Goal: Task Accomplishment & Management: Complete application form

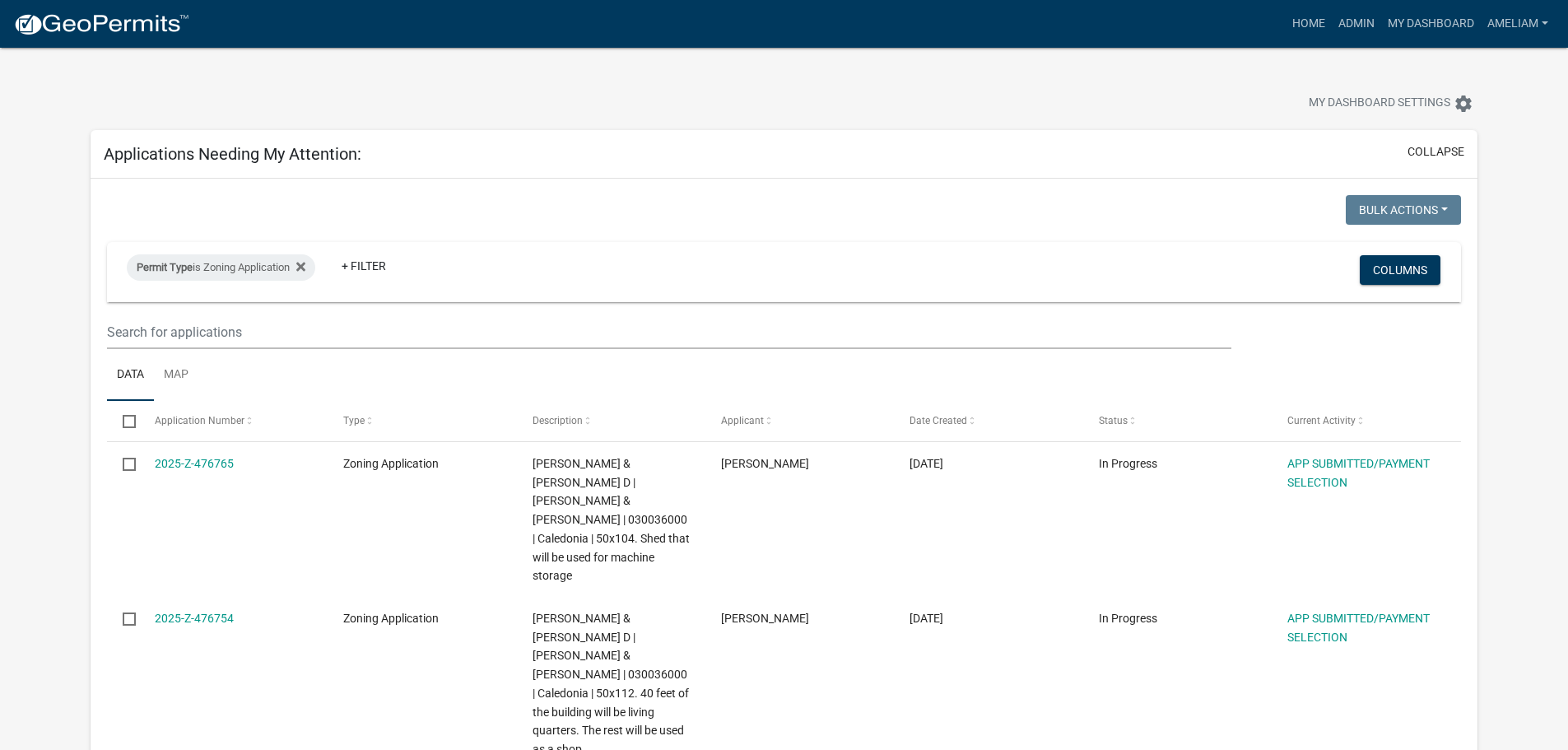
select select "3: 100"
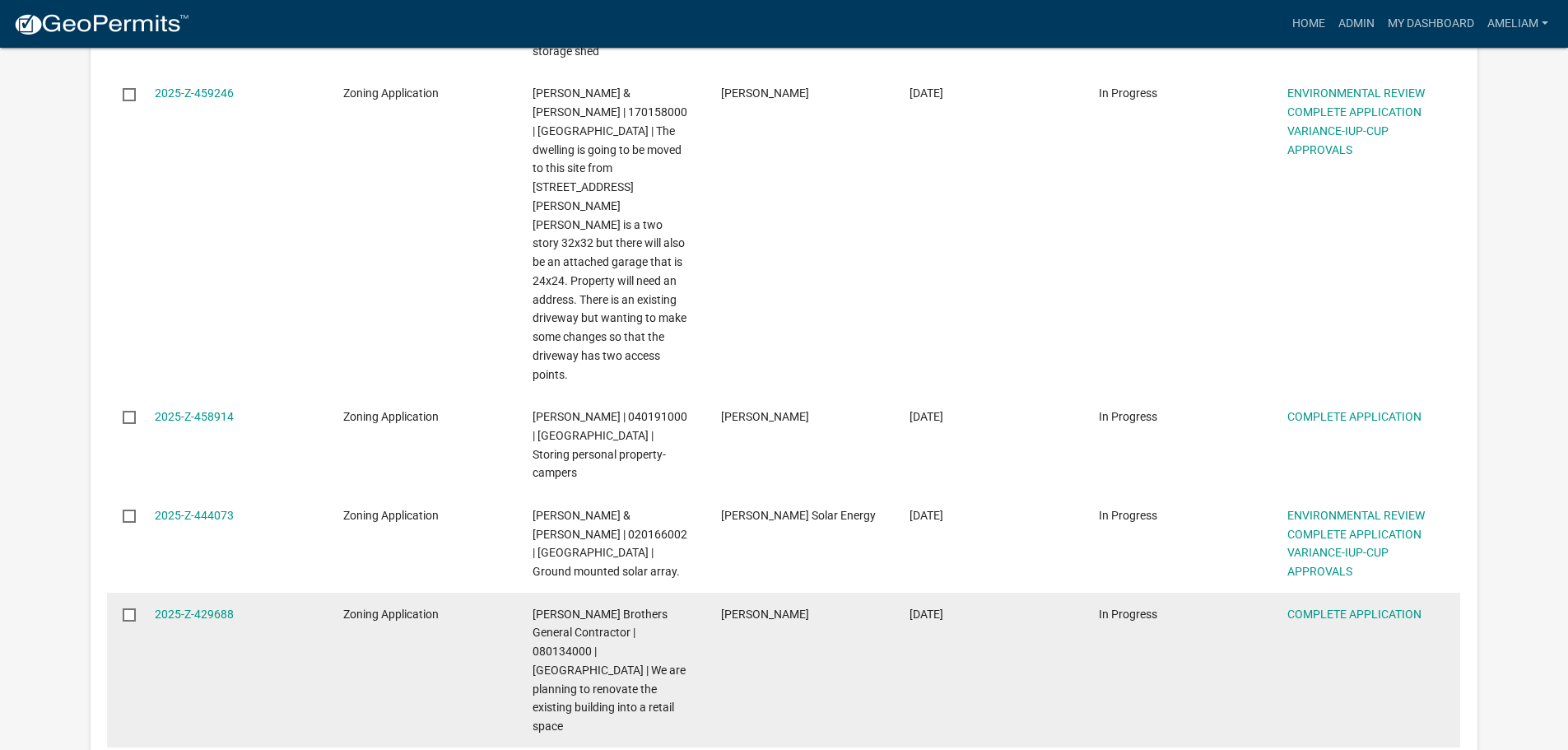
scroll to position [2718, 0]
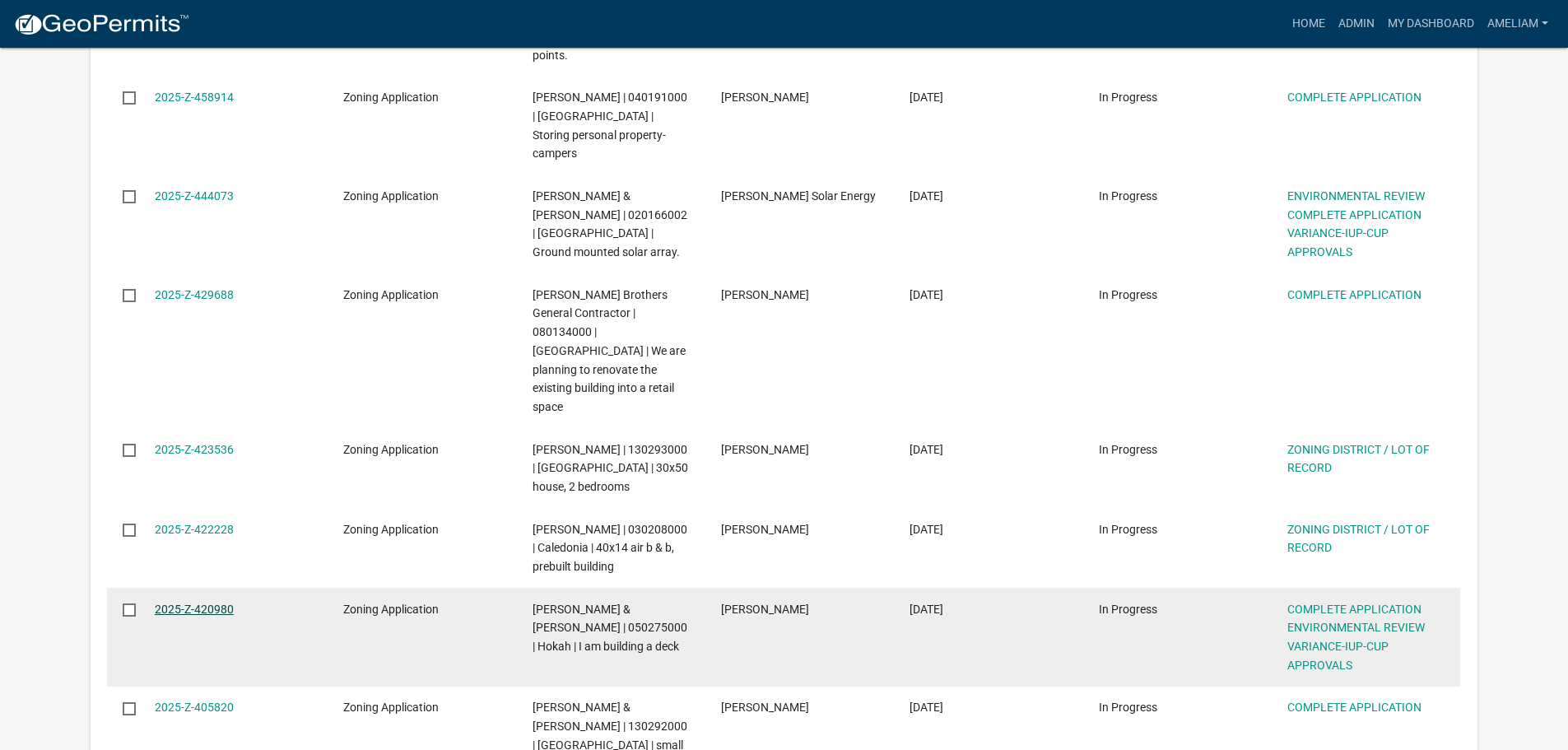
click at [197, 603] on link "2025-Z-420980" at bounding box center [194, 610] width 79 height 13
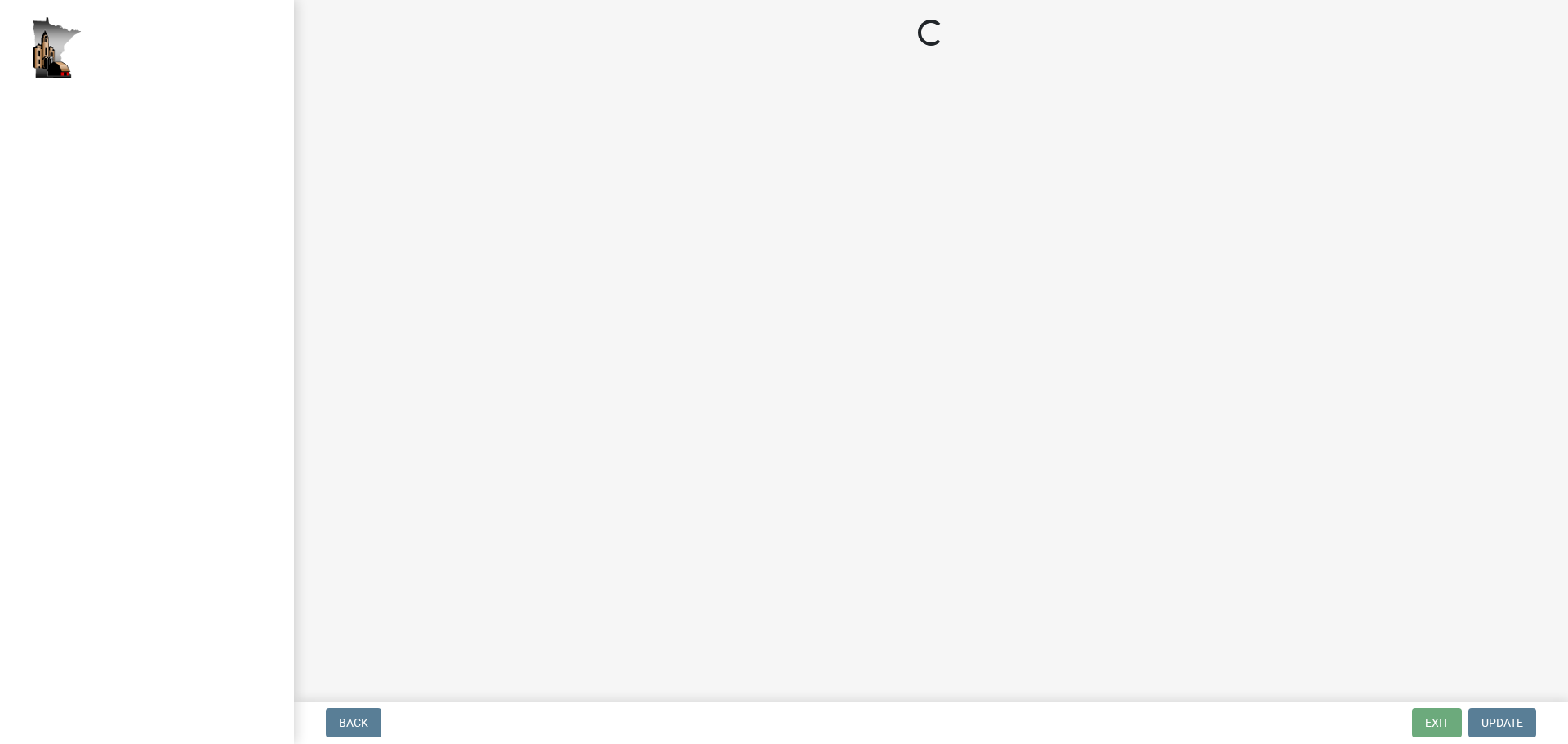
select select "5727336e-9a20-4bd2-a6f3-e7484509ff9a"
select select "e7961d78-4f82-4ea0-a075-1f680d90960e"
select select "32538aac-6b8c-4188-bd52-8c62054b7e7b"
select select "c0fe89da-e6be-4440-b09b-6bf401eca5d4"
select select "cc045de0-ead4-414c-a886-12e51f2bc4aa"
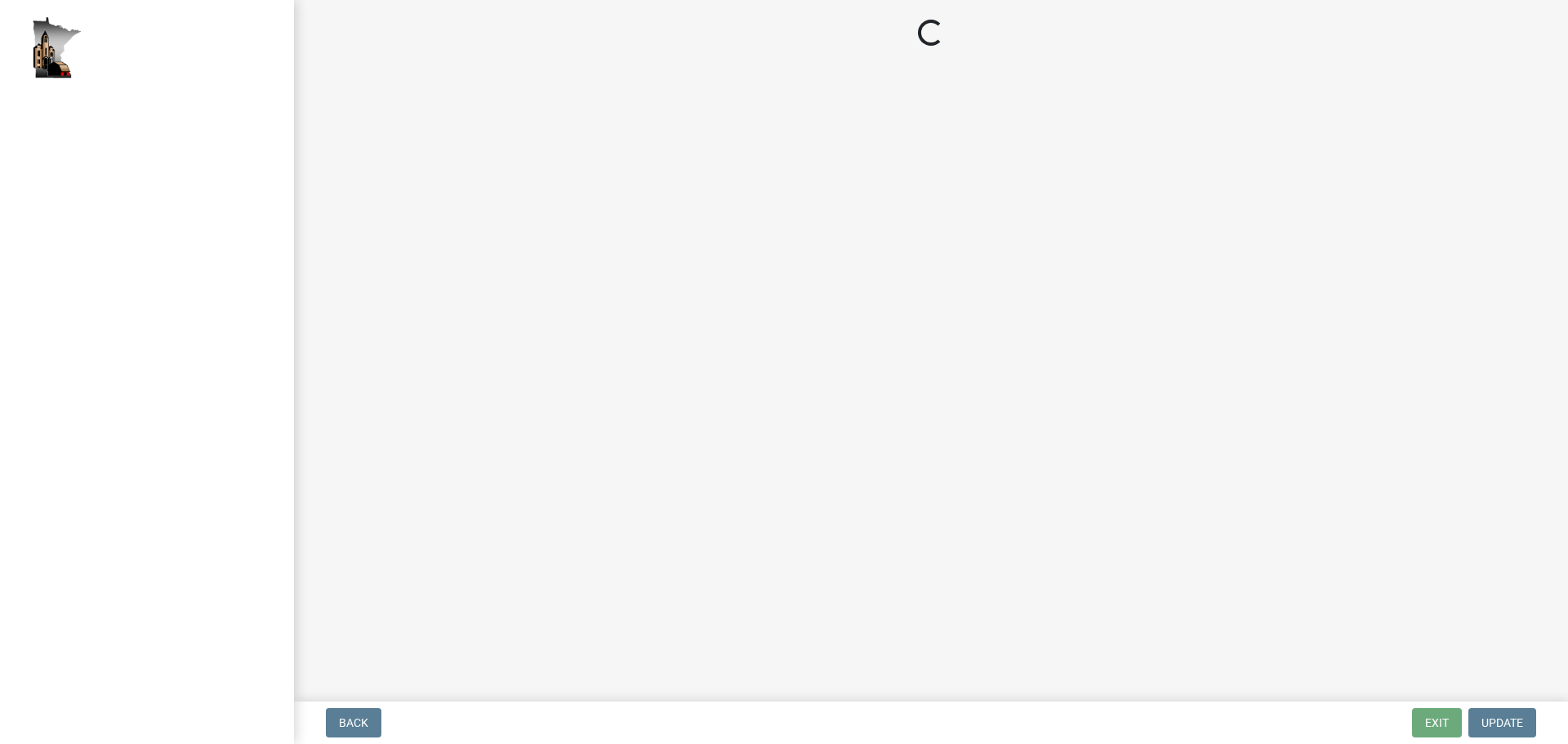
select select "c55ed237-4e75-4d9e-9e6e-534c544ae652"
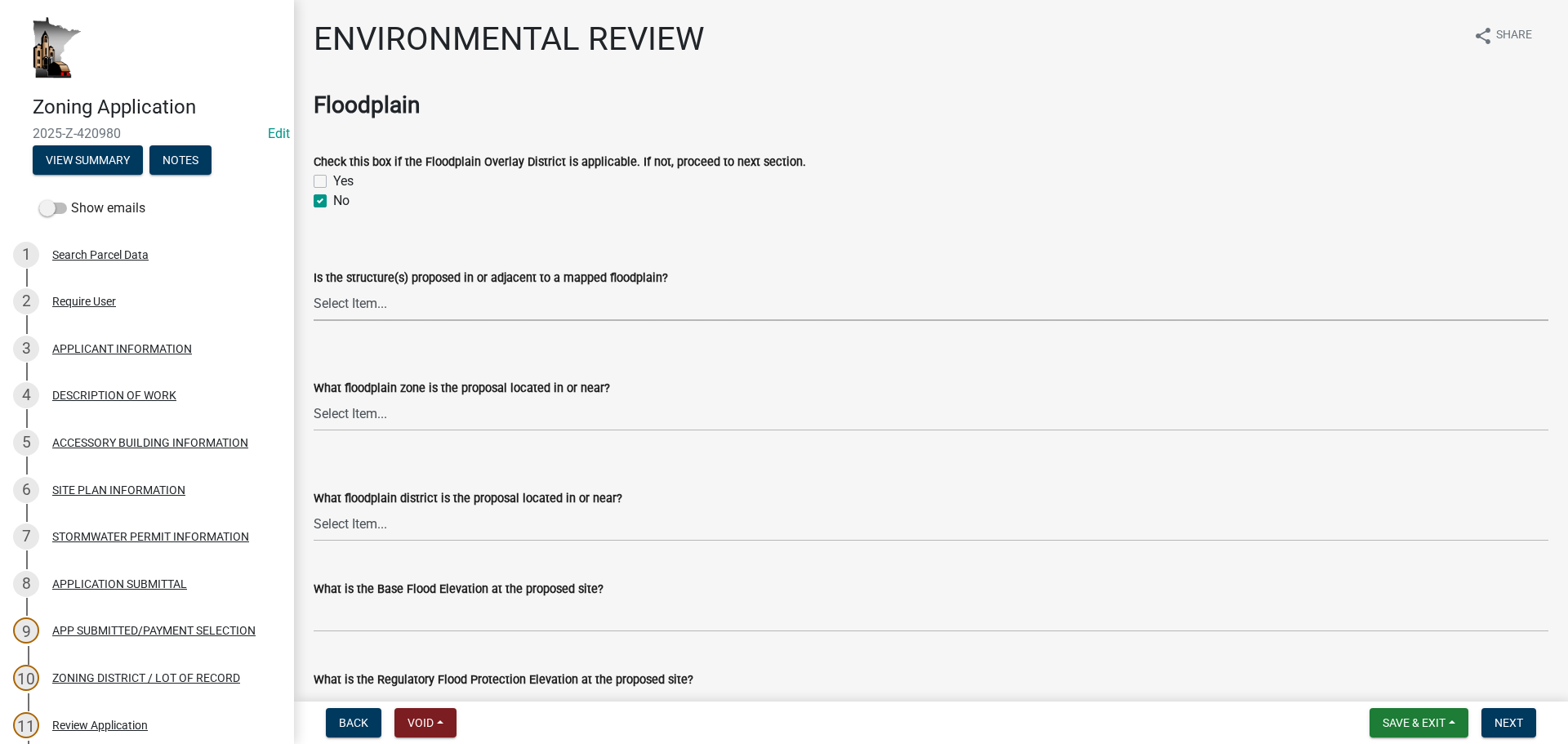
click at [341, 298] on select "Select Item... Yes No" at bounding box center [931, 304] width 1235 height 33
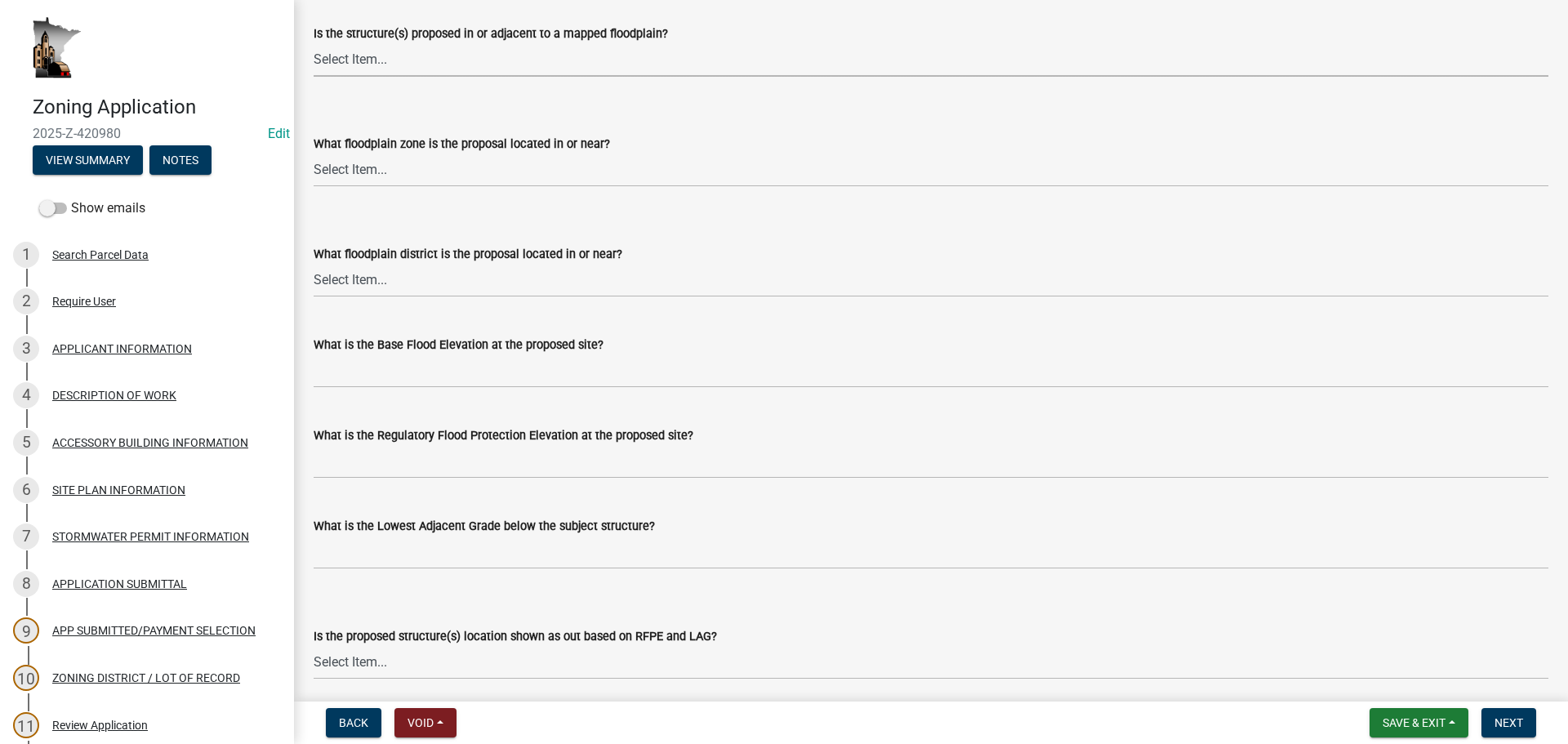
scroll to position [245, 0]
click at [496, 167] on select "Select Item... A AE X (shaded)" at bounding box center [931, 169] width 1235 height 33
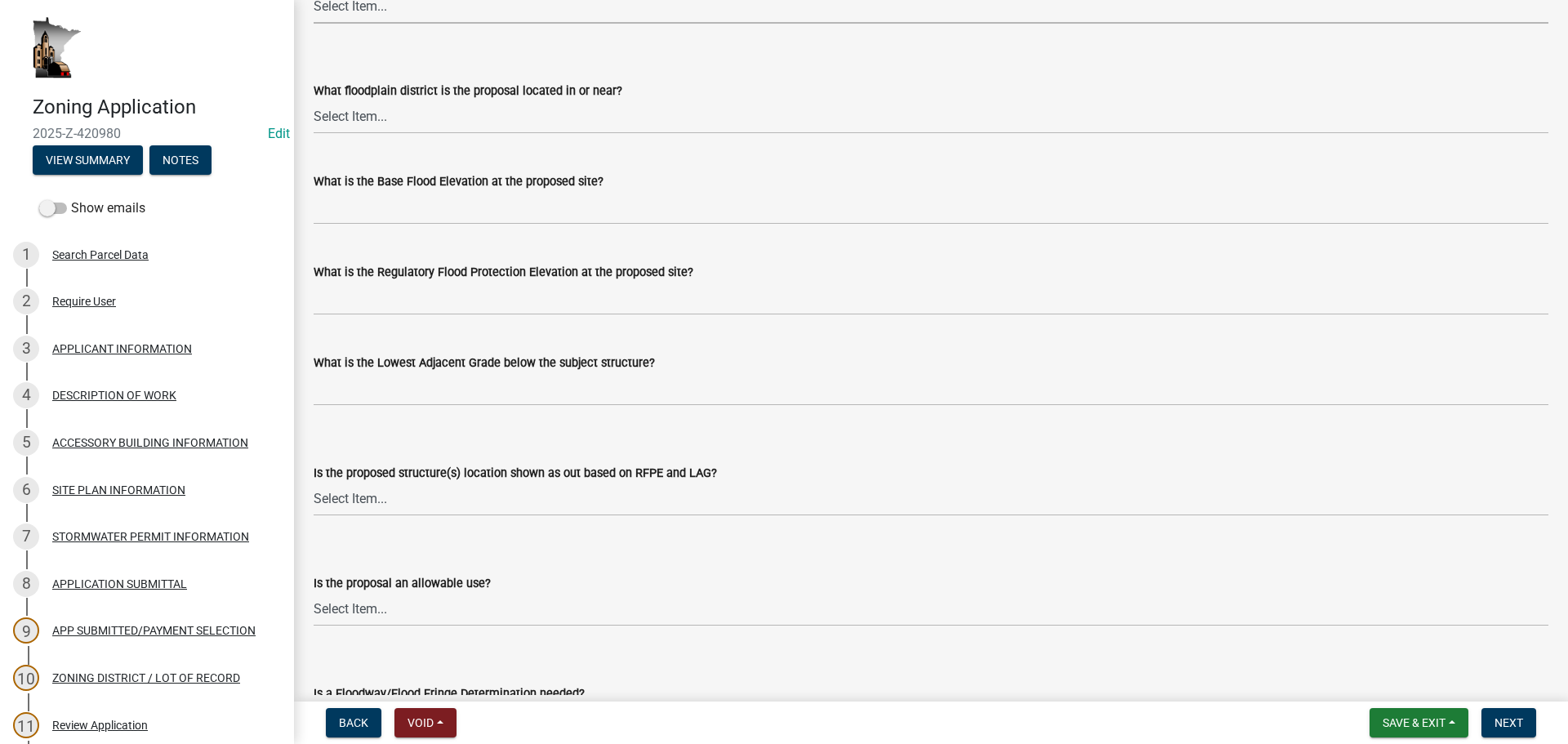
scroll to position [408, 0]
click at [513, 117] on select "Select Item... Floodway Flood Fringe General Floodplain" at bounding box center [931, 117] width 1235 height 33
click at [683, 78] on form "What floodplain district is the proposal located in or near? Select Item... Flo…" at bounding box center [931, 97] width 1235 height 72
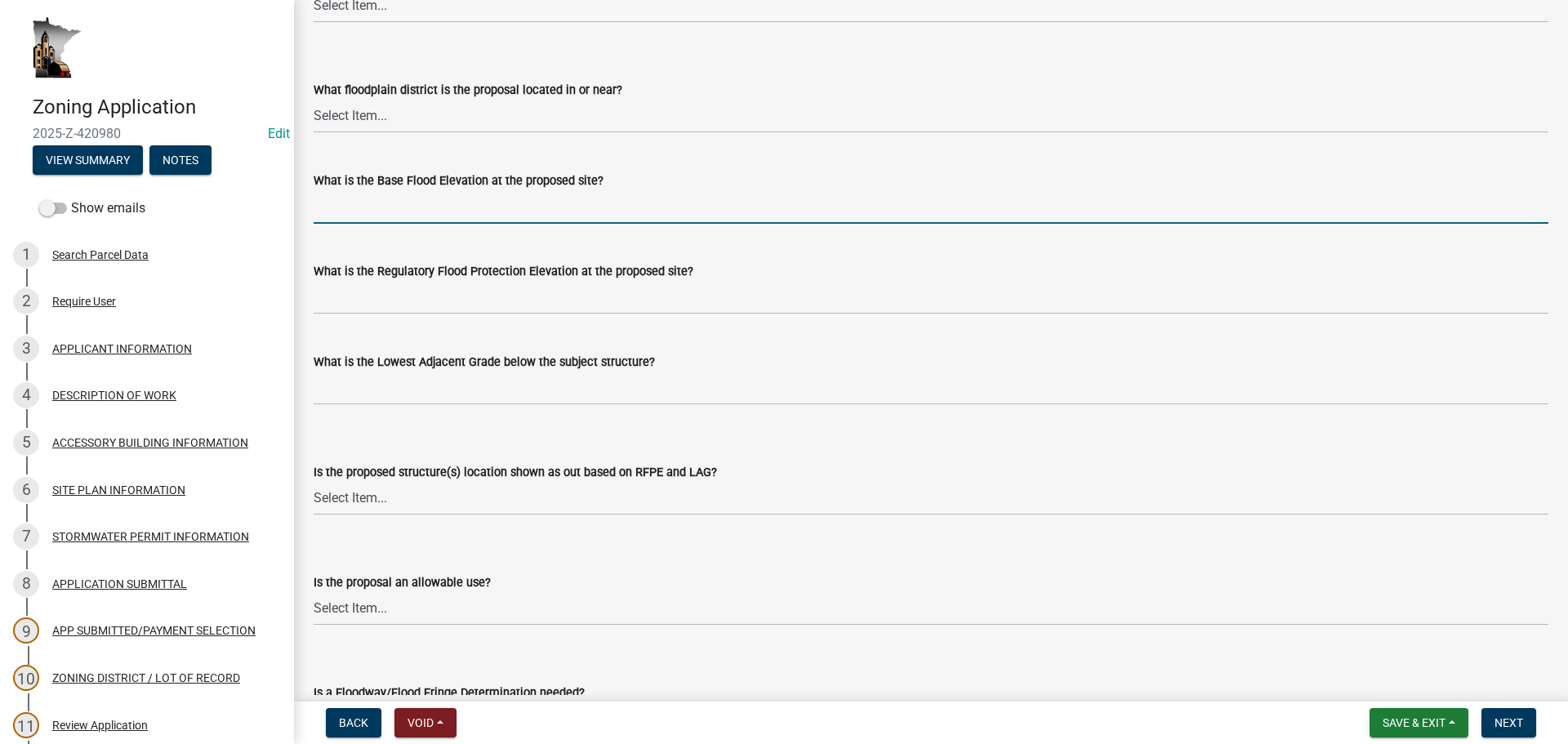
click at [527, 217] on input "text" at bounding box center [931, 207] width 1235 height 33
drag, startPoint x: 776, startPoint y: 215, endPoint x: 779, endPoint y: 223, distance: 8.5
click at [779, 223] on input "text" at bounding box center [931, 207] width 1235 height 33
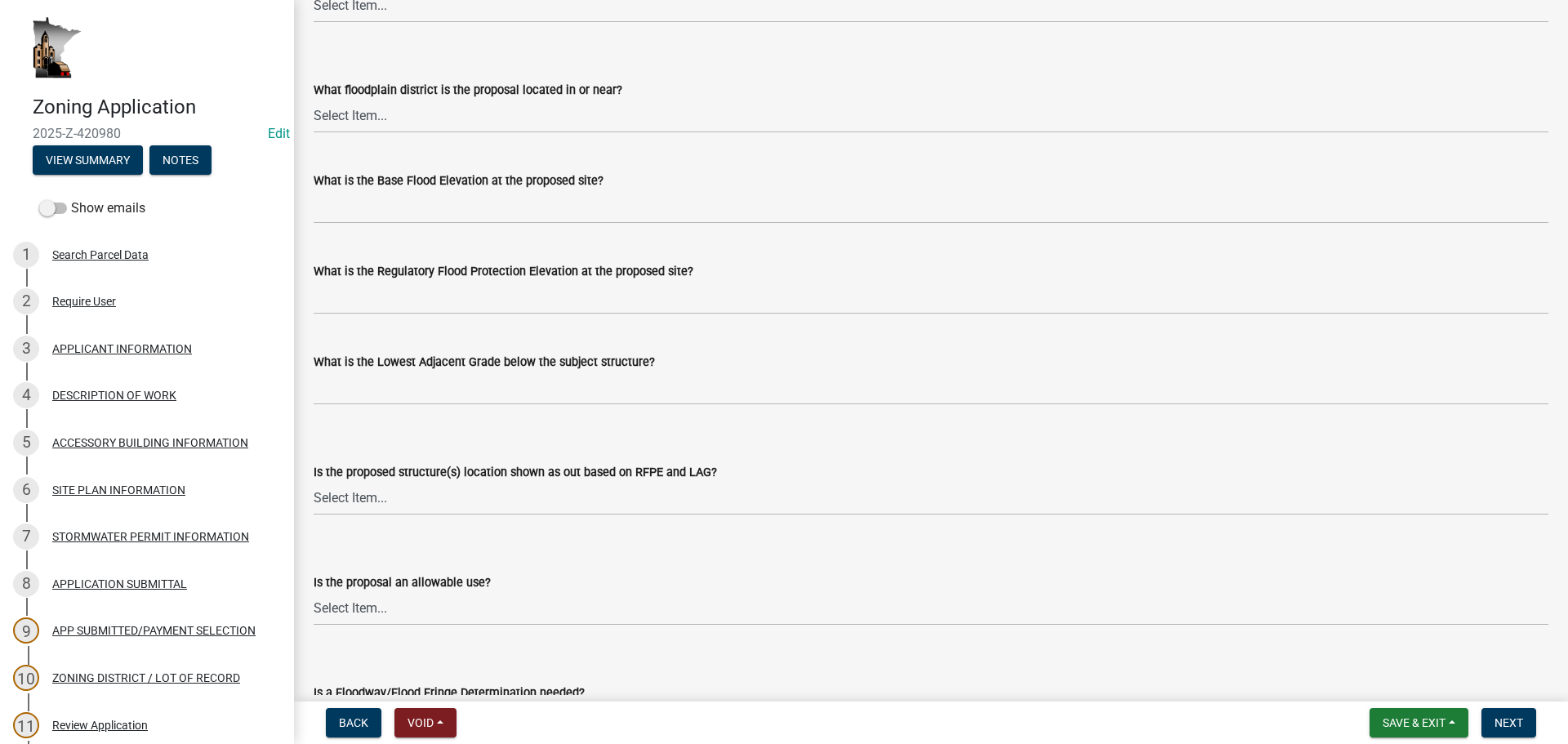
click at [704, 280] on form "What is the Regulatory Flood Protection Elevation at the proposed site?" at bounding box center [931, 288] width 1235 height 53
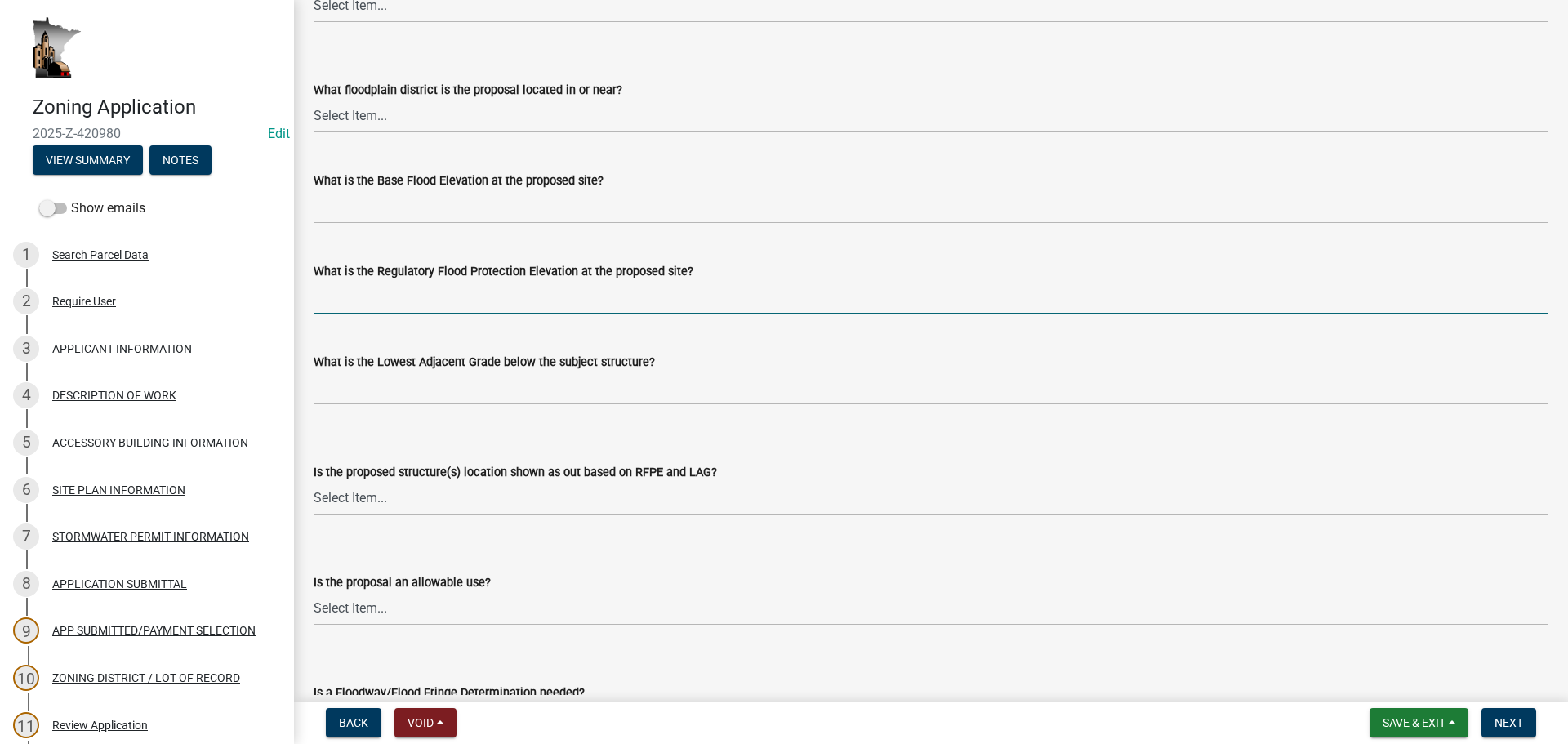
click at [702, 307] on input "text" at bounding box center [931, 297] width 1235 height 33
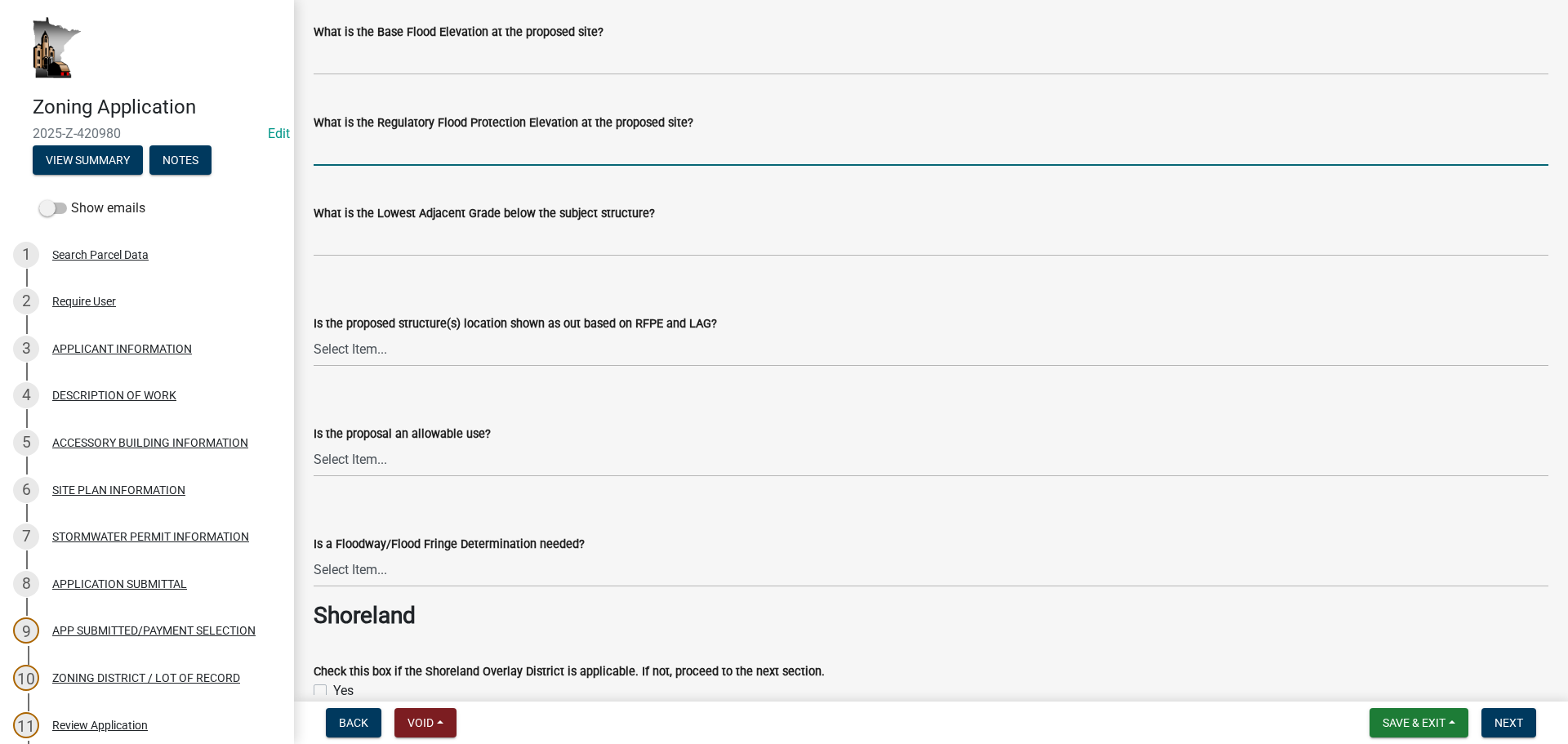
scroll to position [572, 0]
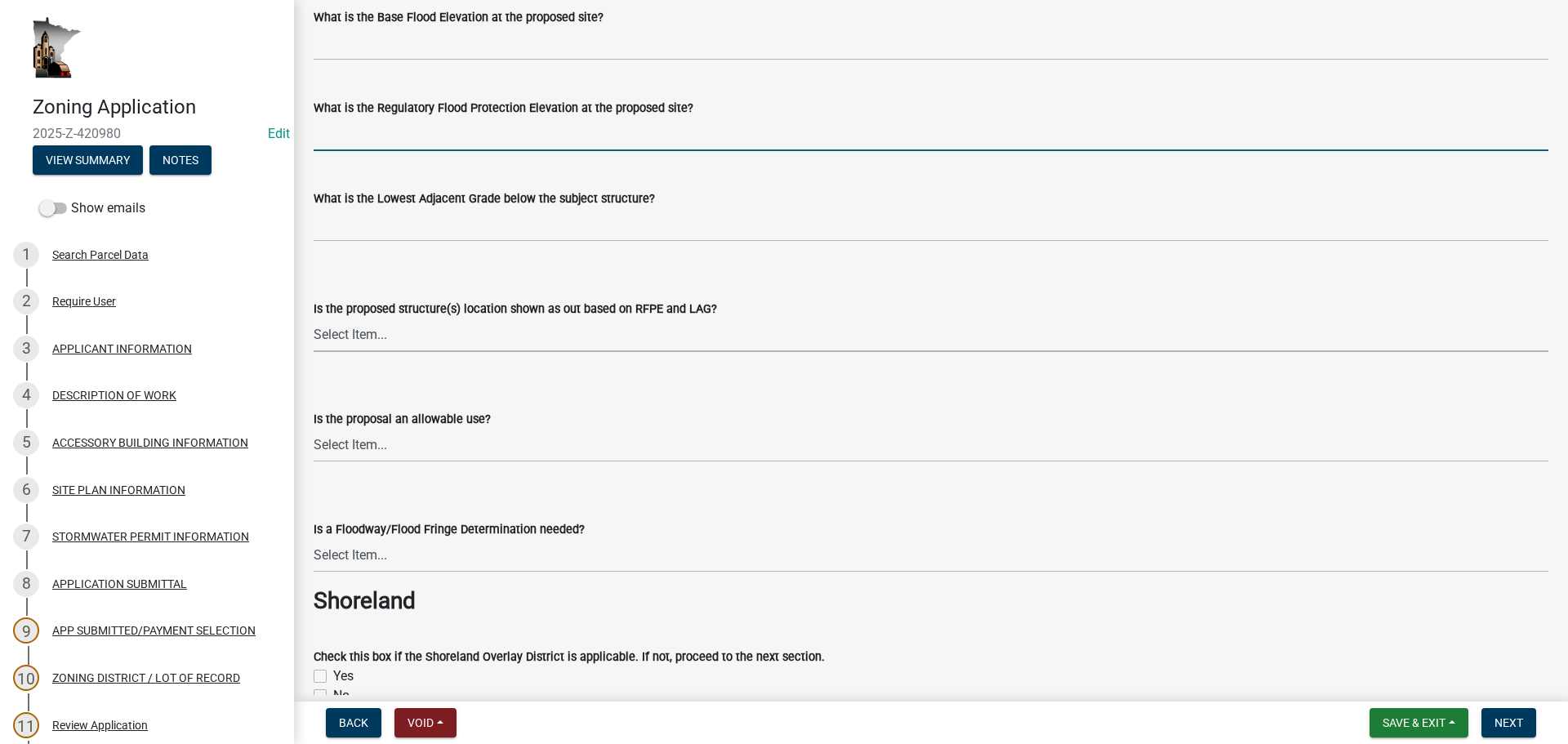
click at [656, 328] on select "Select Item... Yes No N/A" at bounding box center [931, 335] width 1235 height 33
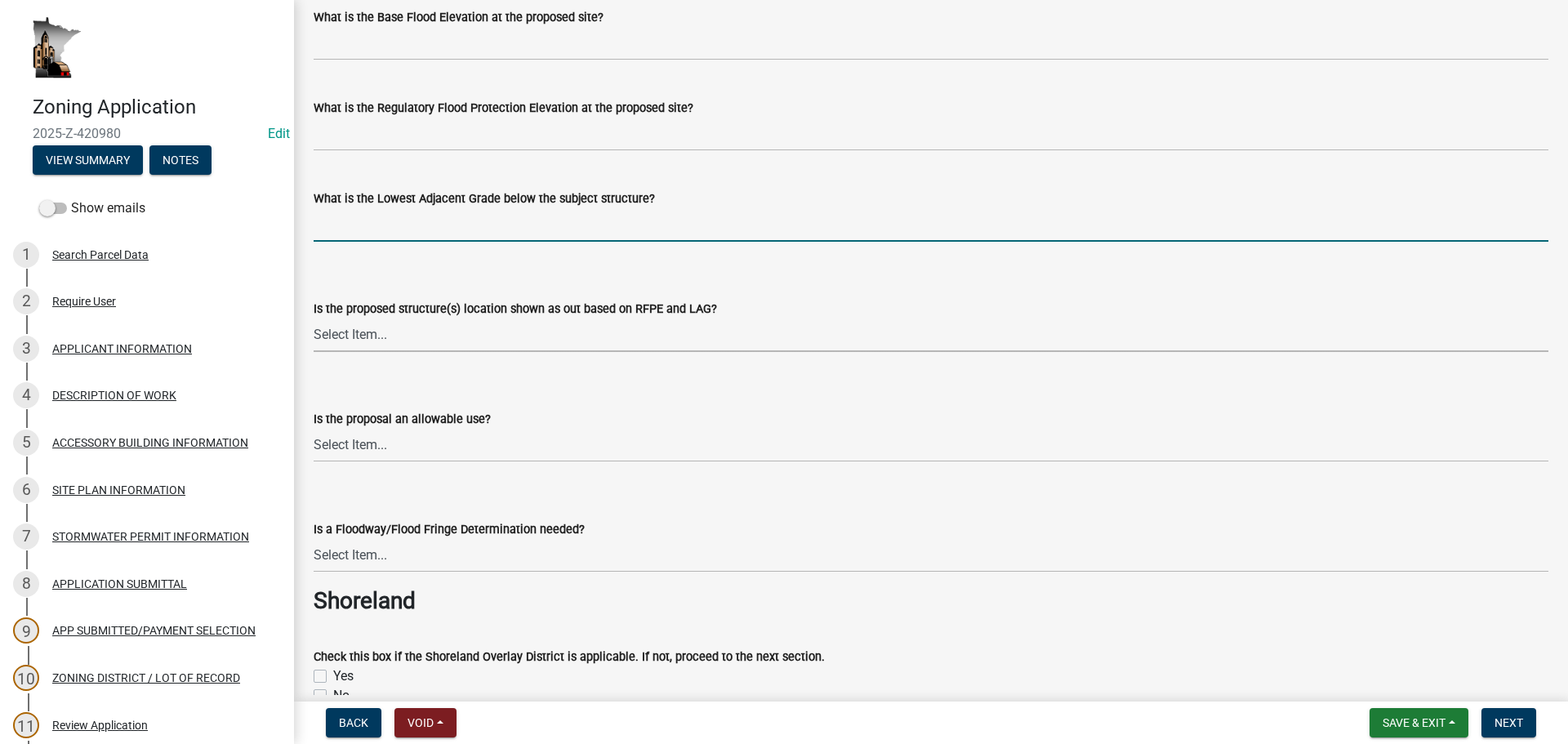
click at [590, 241] on input "text" at bounding box center [931, 225] width 1235 height 33
click at [592, 229] on input "text" at bounding box center [931, 225] width 1235 height 33
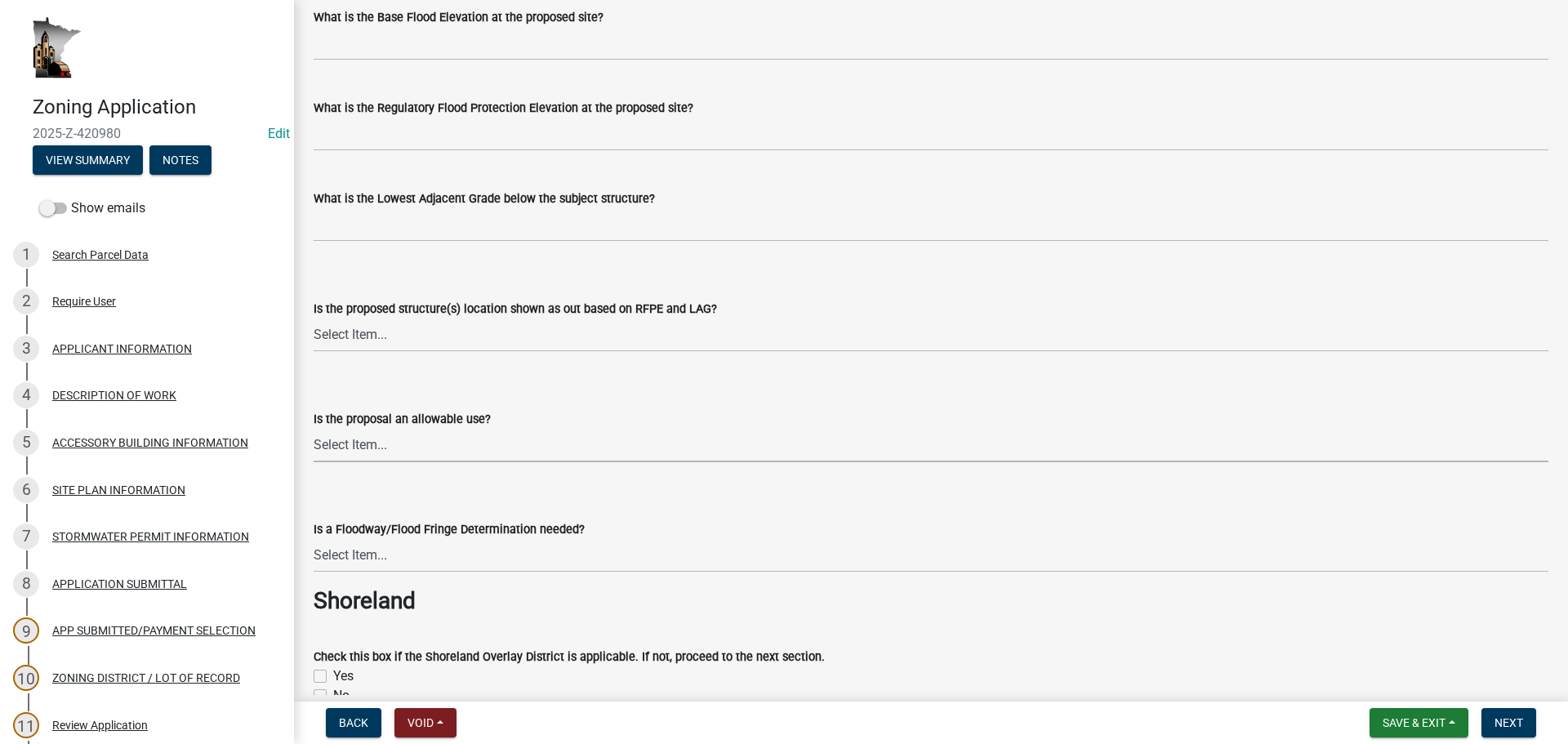
click at [535, 456] on select "Select Item... NA, proposed location is determined to be outside of floodplain …" at bounding box center [931, 446] width 1235 height 33
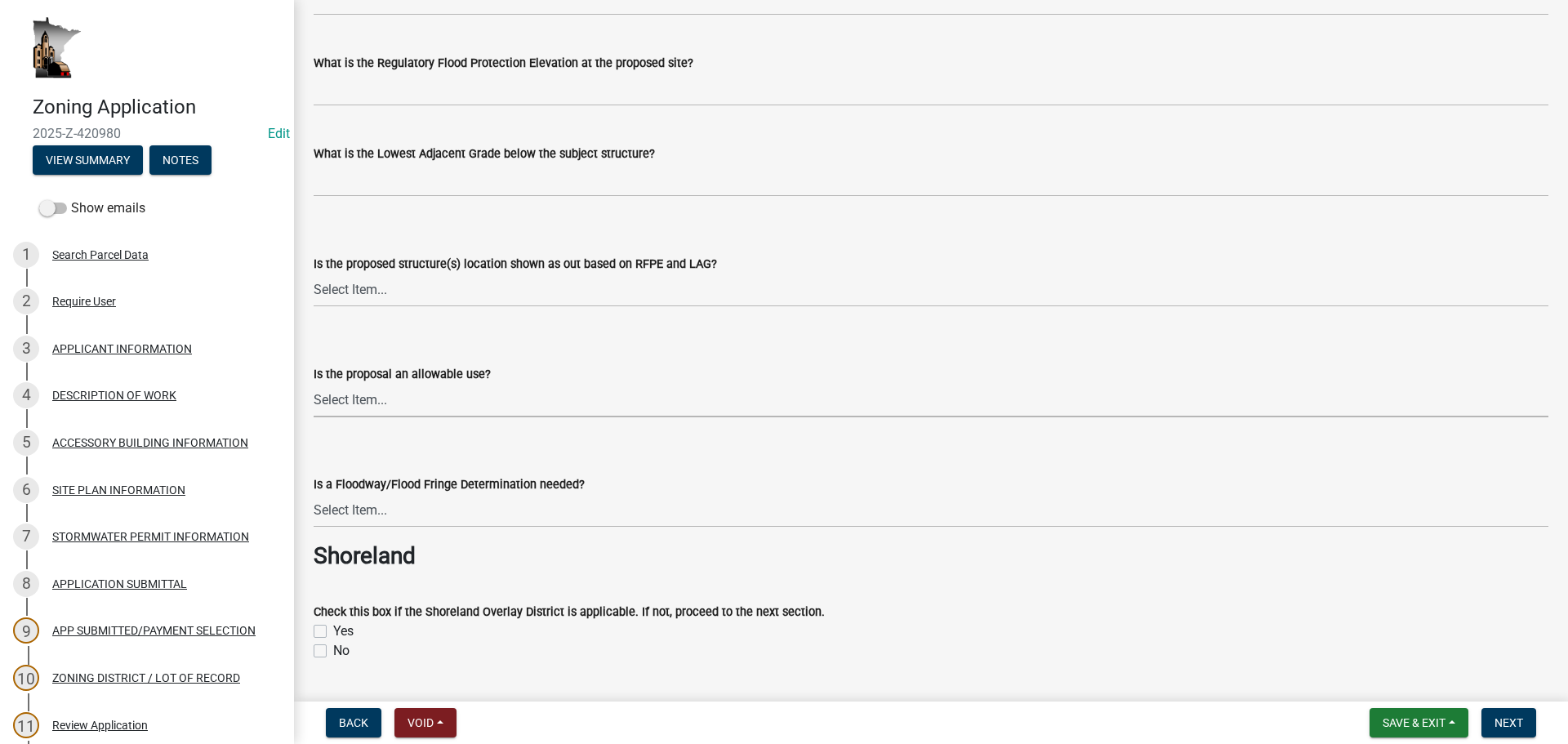
scroll to position [654, 0]
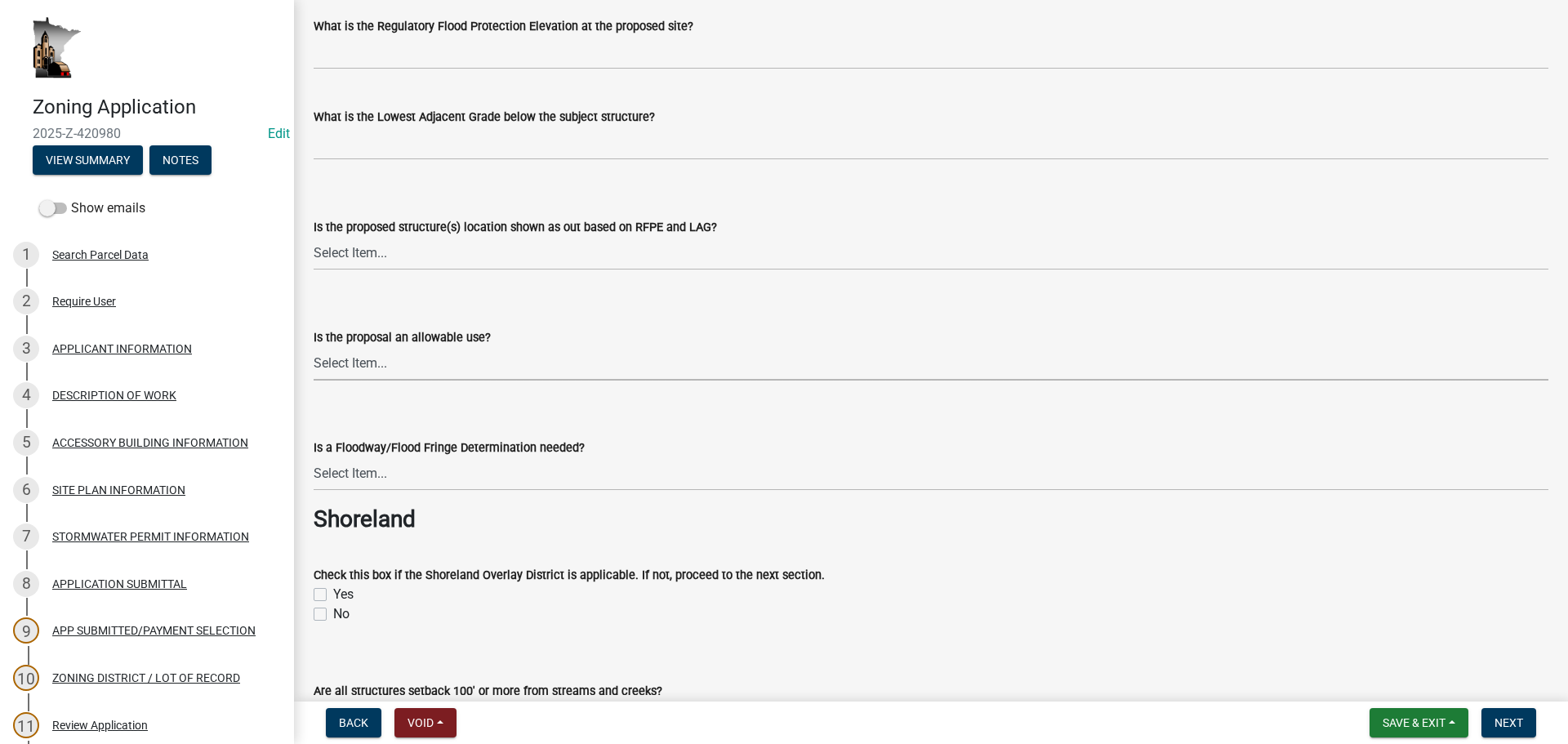
click at [423, 362] on select "Select Item... NA, proposed location is determined to be outside of floodplain …" at bounding box center [931, 364] width 1235 height 33
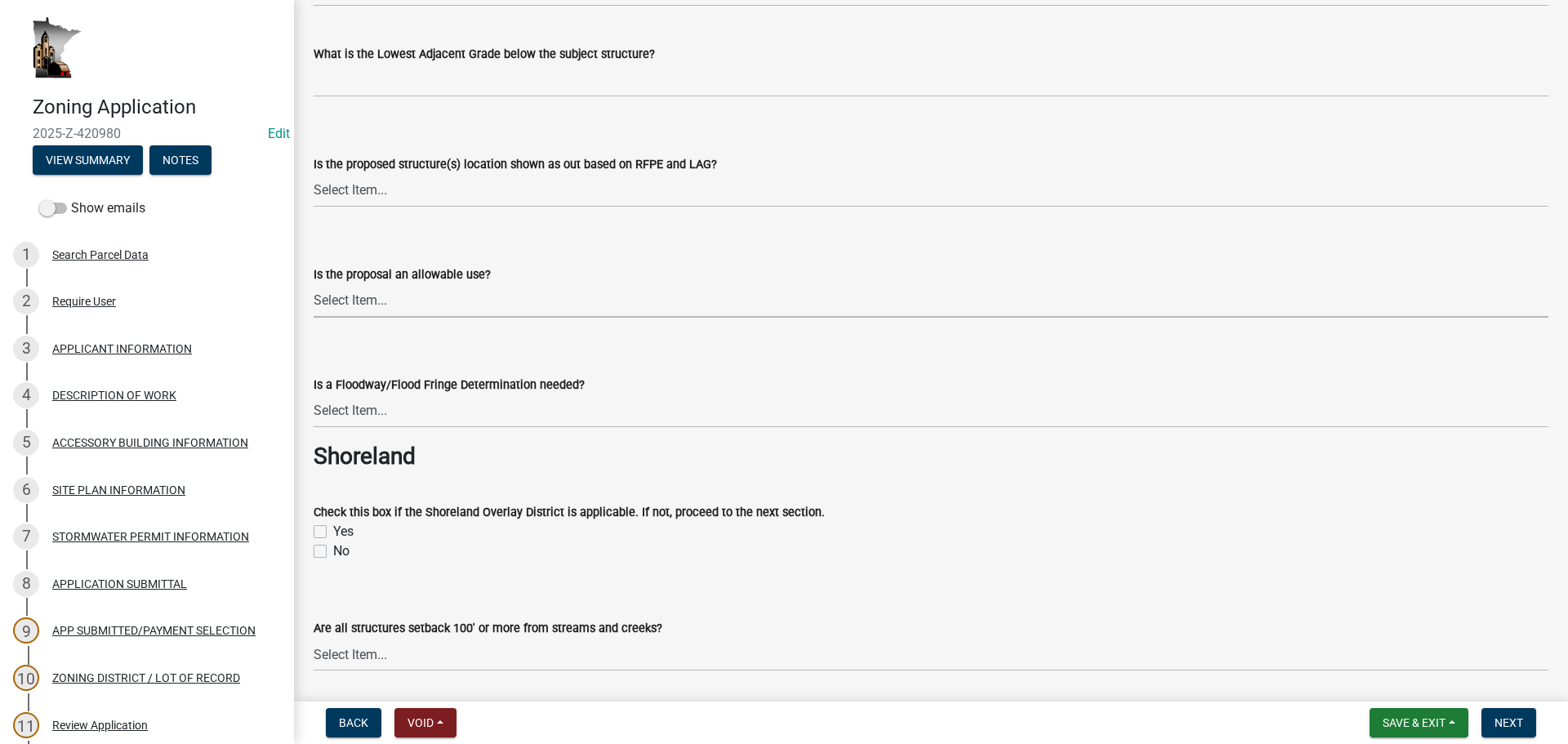
scroll to position [736, 0]
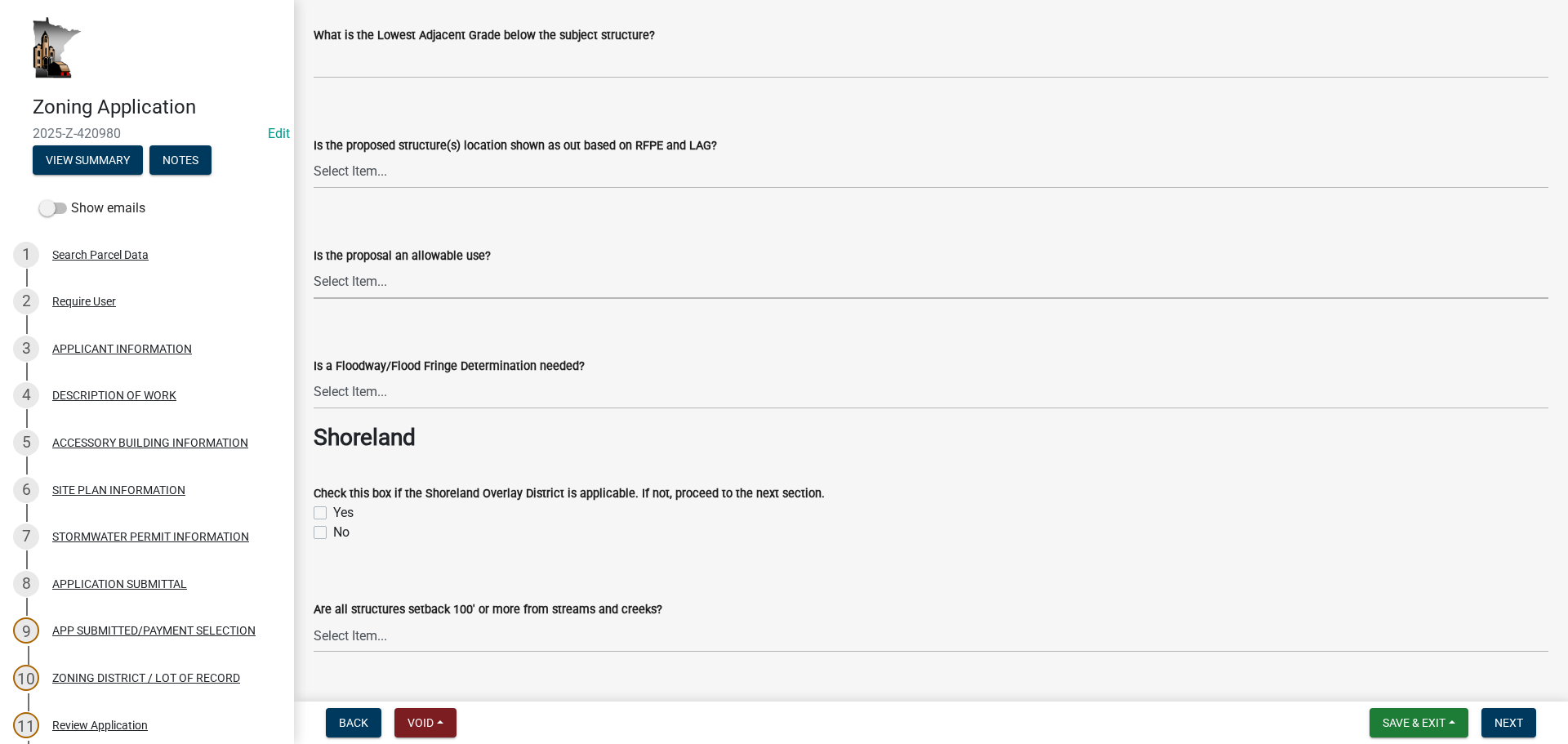
click at [495, 269] on select "Select Item... NA, proposed location is determined to be outside of floodplain …" at bounding box center [931, 282] width 1235 height 33
click at [395, 407] on select "Select Item... Yes No NA" at bounding box center [931, 392] width 1235 height 33
drag, startPoint x: 399, startPoint y: 400, endPoint x: 399, endPoint y: 422, distance: 22.0
click at [399, 400] on select "Select Item... Yes No NA" at bounding box center [931, 392] width 1235 height 33
click at [366, 289] on select "Select Item... NA, proposed location is determined to be outside of floodplain …" at bounding box center [931, 282] width 1235 height 33
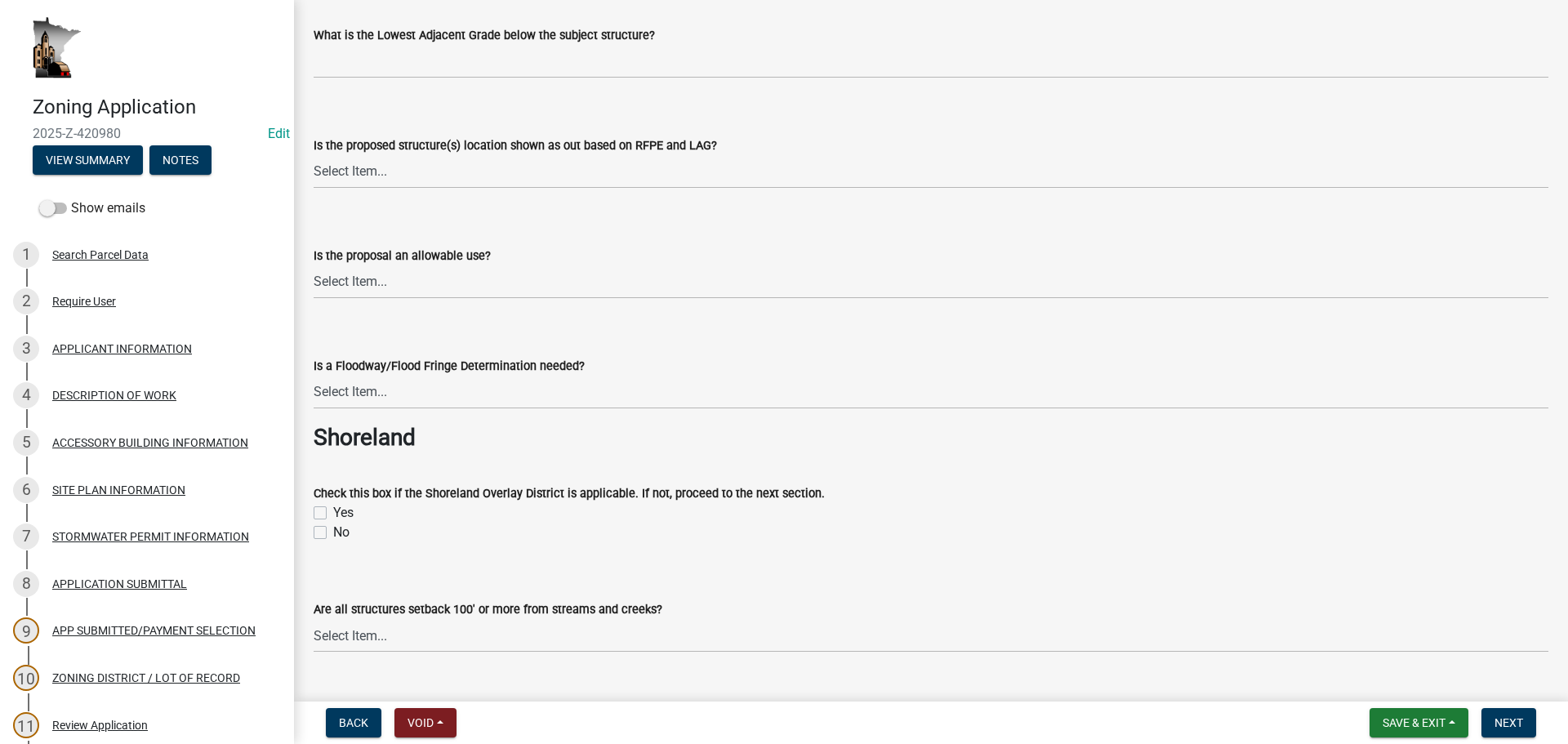
drag, startPoint x: 1380, startPoint y: 25, endPoint x: 1436, endPoint y: 7, distance: 58.8
click at [1380, 25] on div "What is the Lowest Adjacent Grade below the subject structure?" at bounding box center [931, 35] width 1235 height 20
